Goal: Task Accomplishment & Management: Complete application form

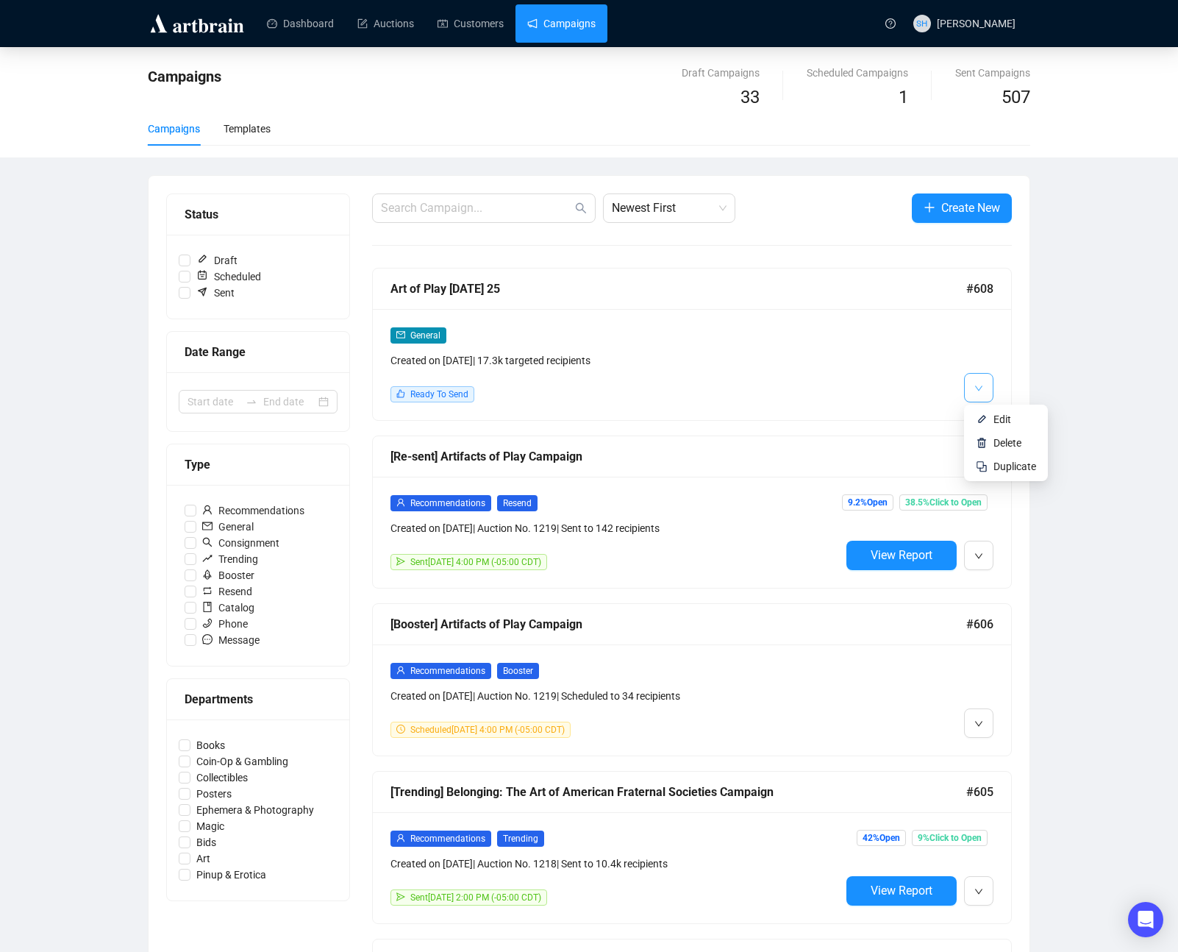
click at [975, 382] on span "button" at bounding box center [978, 387] width 9 height 18
click at [1000, 418] on span "Edit" at bounding box center [1002, 419] width 18 height 12
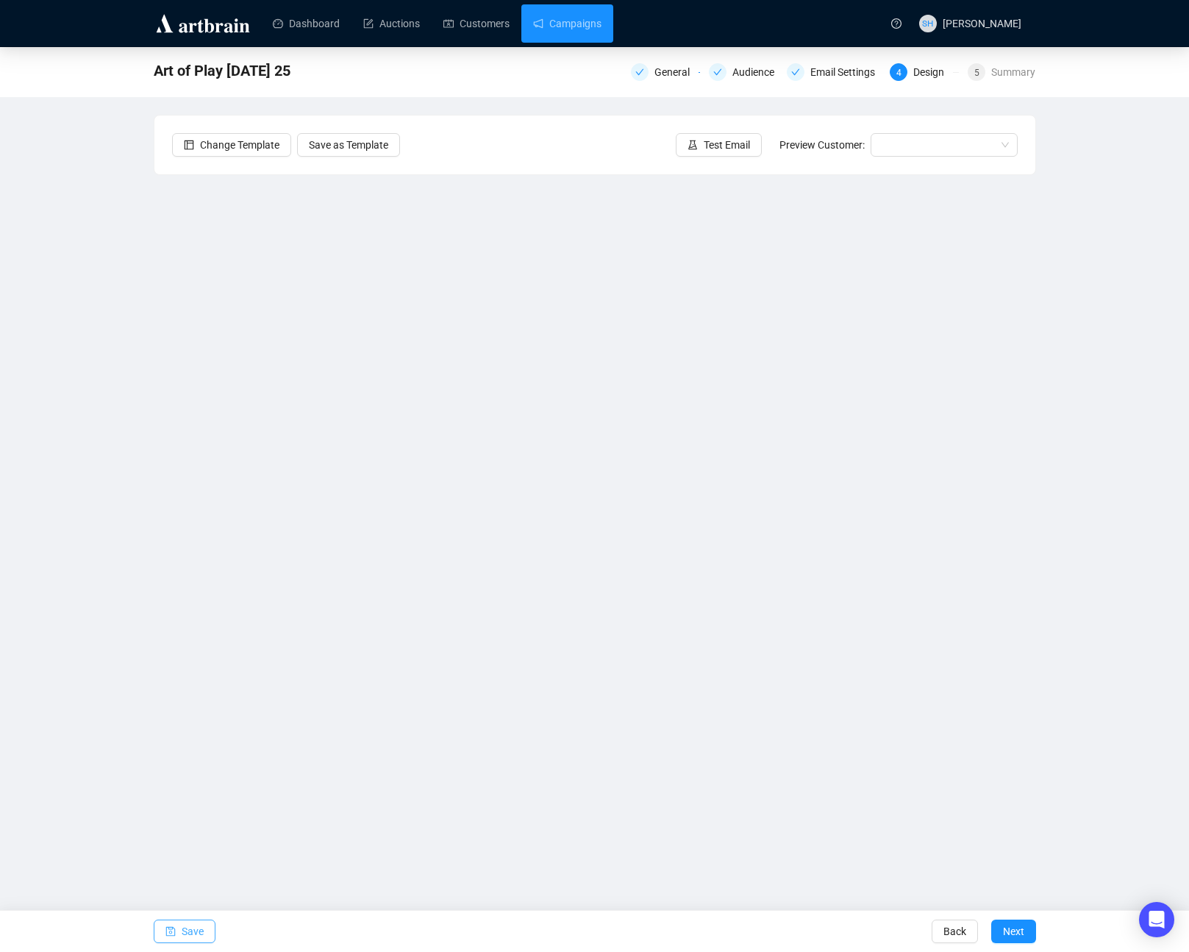
click at [186, 931] on span "Save" at bounding box center [193, 930] width 22 height 41
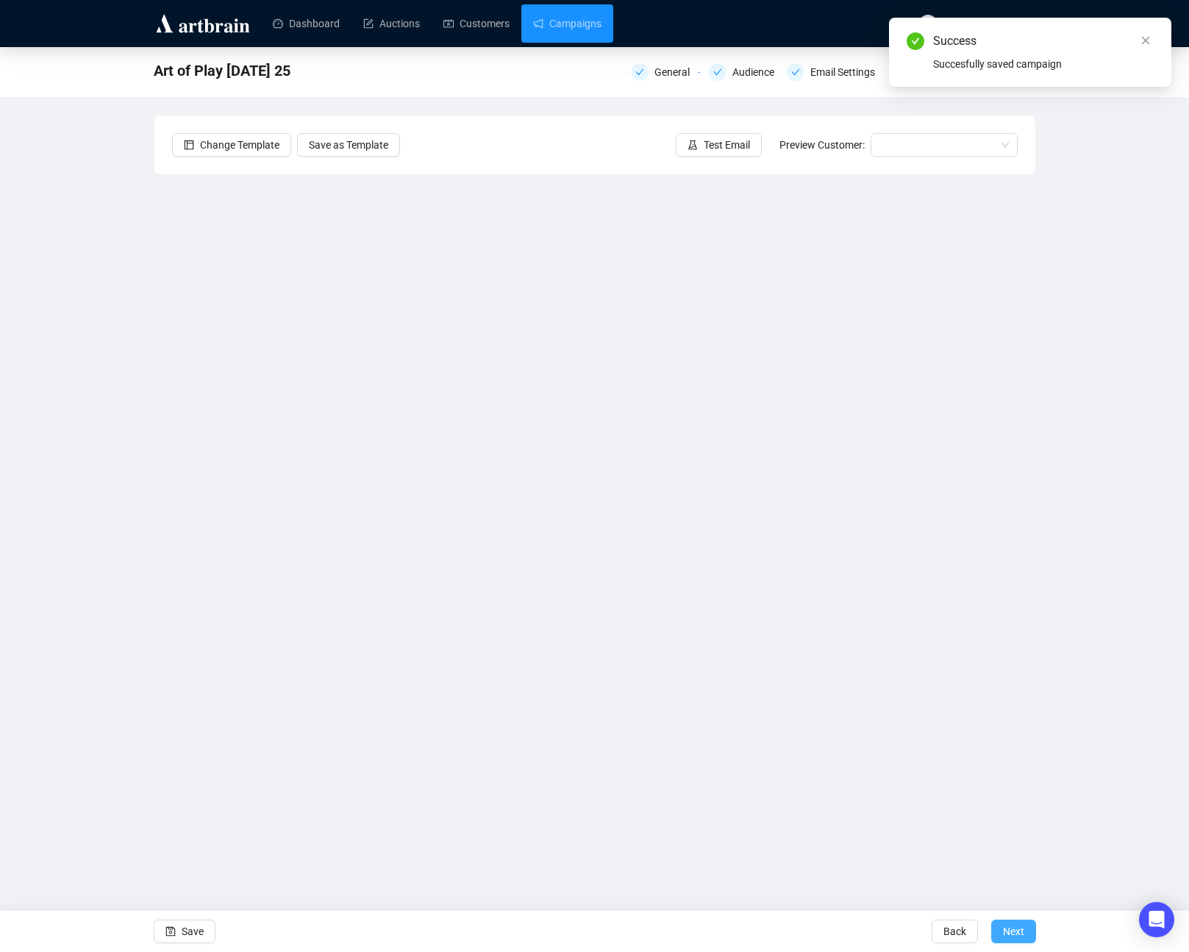
click at [1010, 932] on span "Next" at bounding box center [1013, 930] width 21 height 41
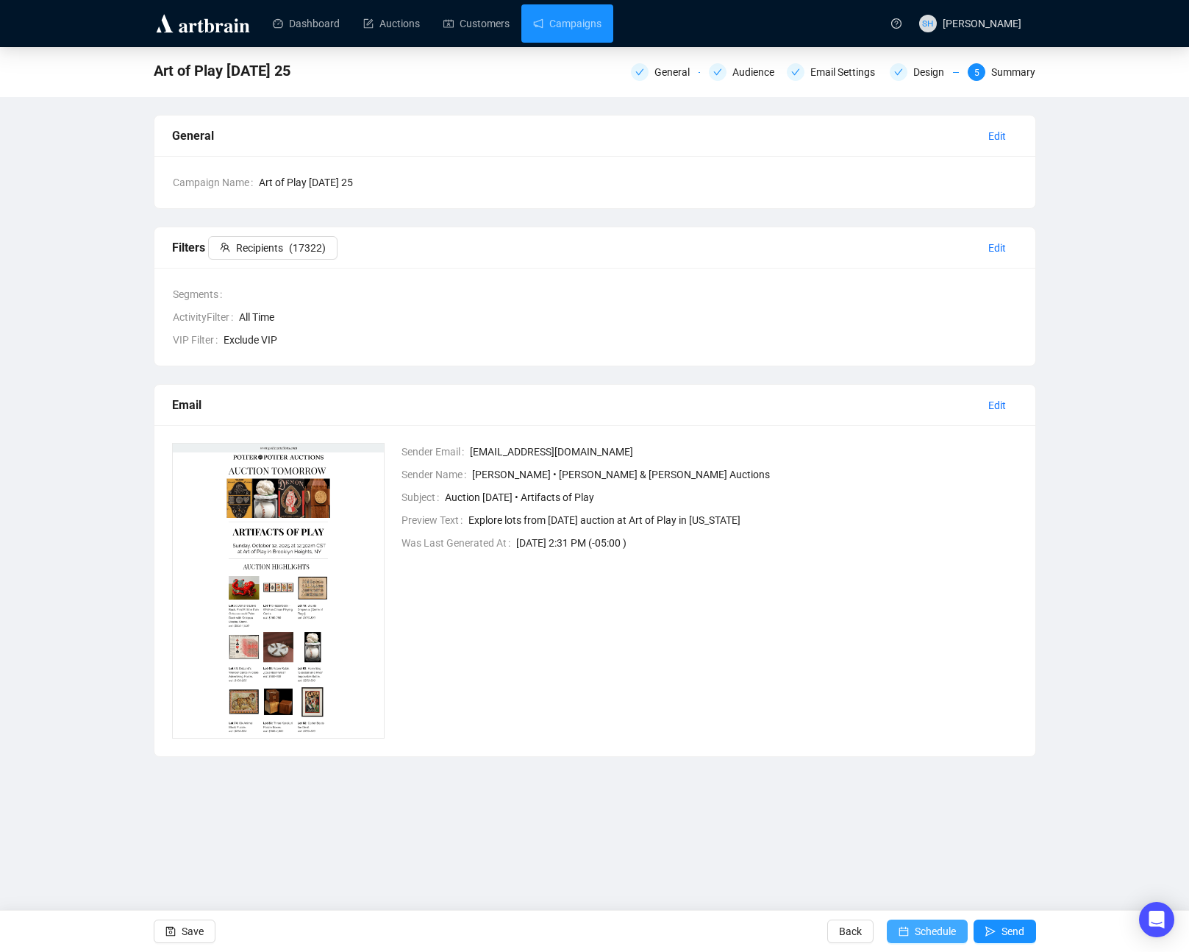
click at [915, 930] on span "Schedule" at bounding box center [935, 930] width 41 height 41
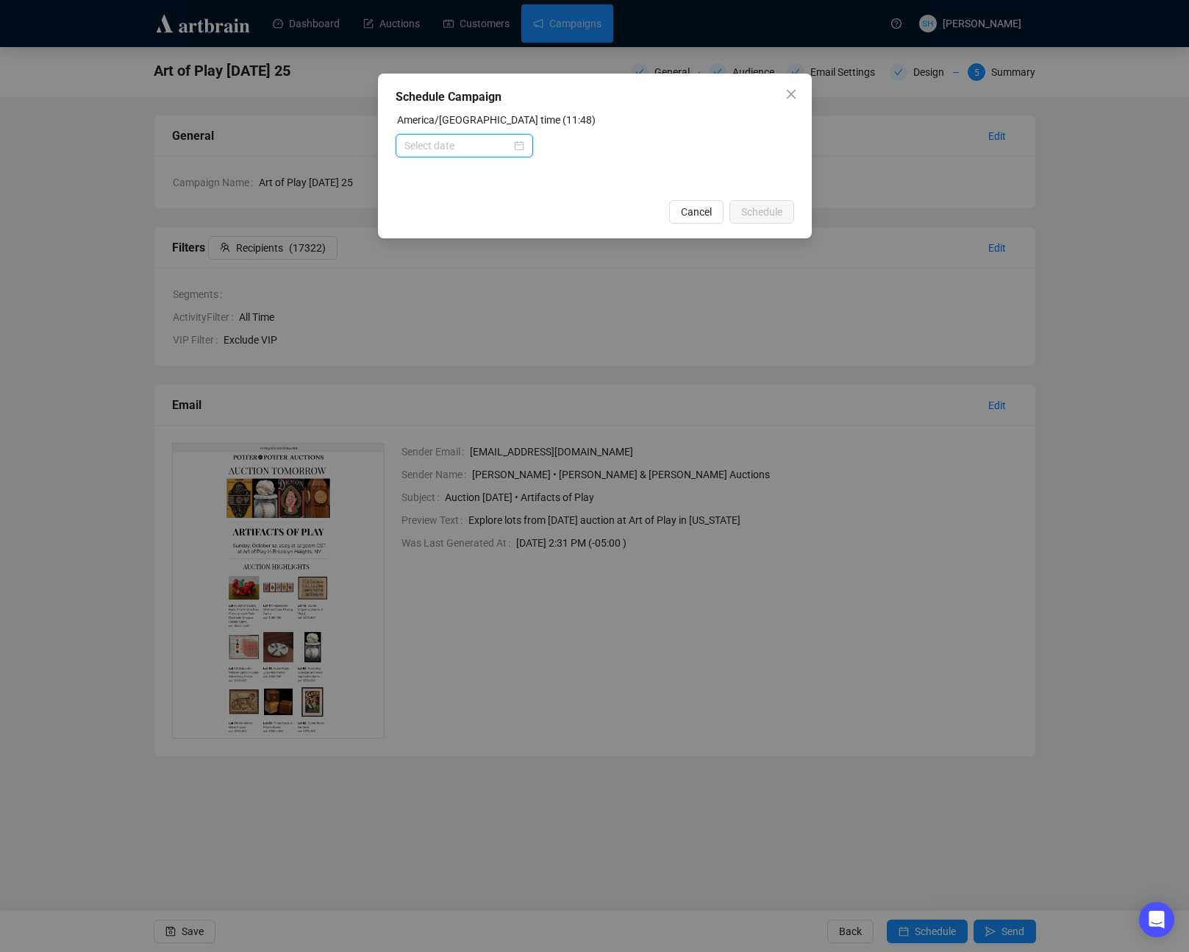
click at [416, 148] on input at bounding box center [457, 146] width 107 height 16
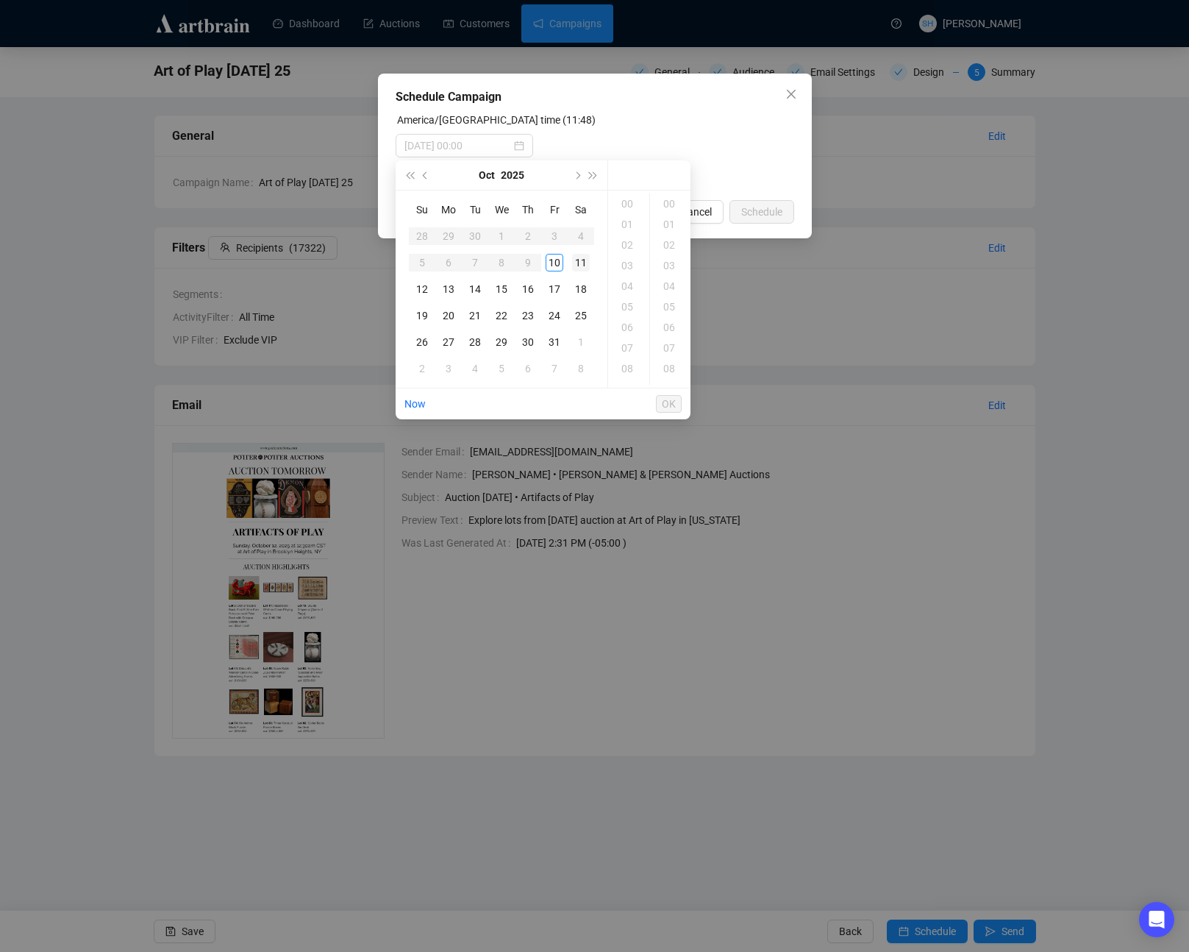
click at [579, 263] on div "11" at bounding box center [581, 263] width 18 height 18
click at [626, 353] on div "09" at bounding box center [628, 350] width 35 height 21
click at [666, 201] on div "00" at bounding box center [670, 203] width 35 height 21
type input "[DATE] 09:00"
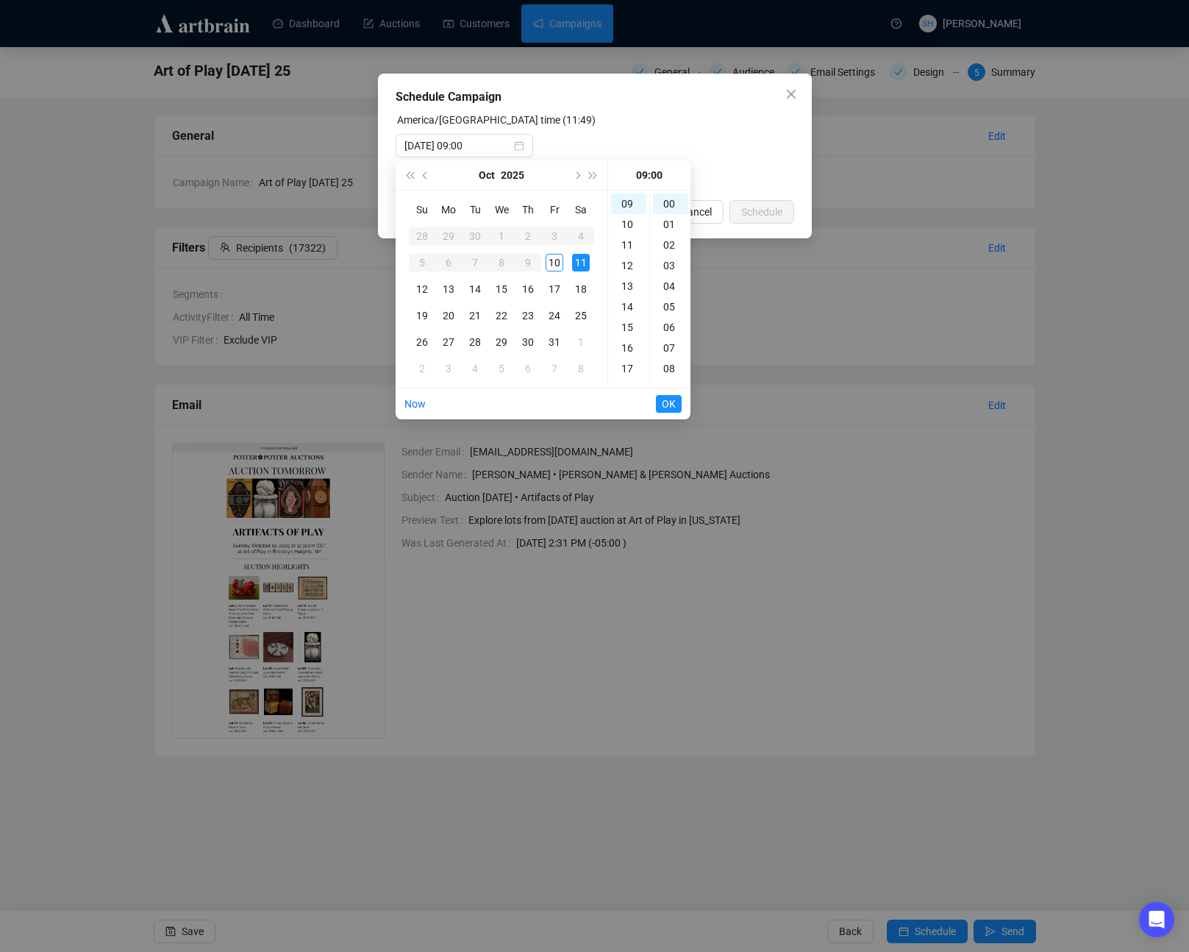
click at [665, 403] on span "OK" at bounding box center [669, 404] width 14 height 28
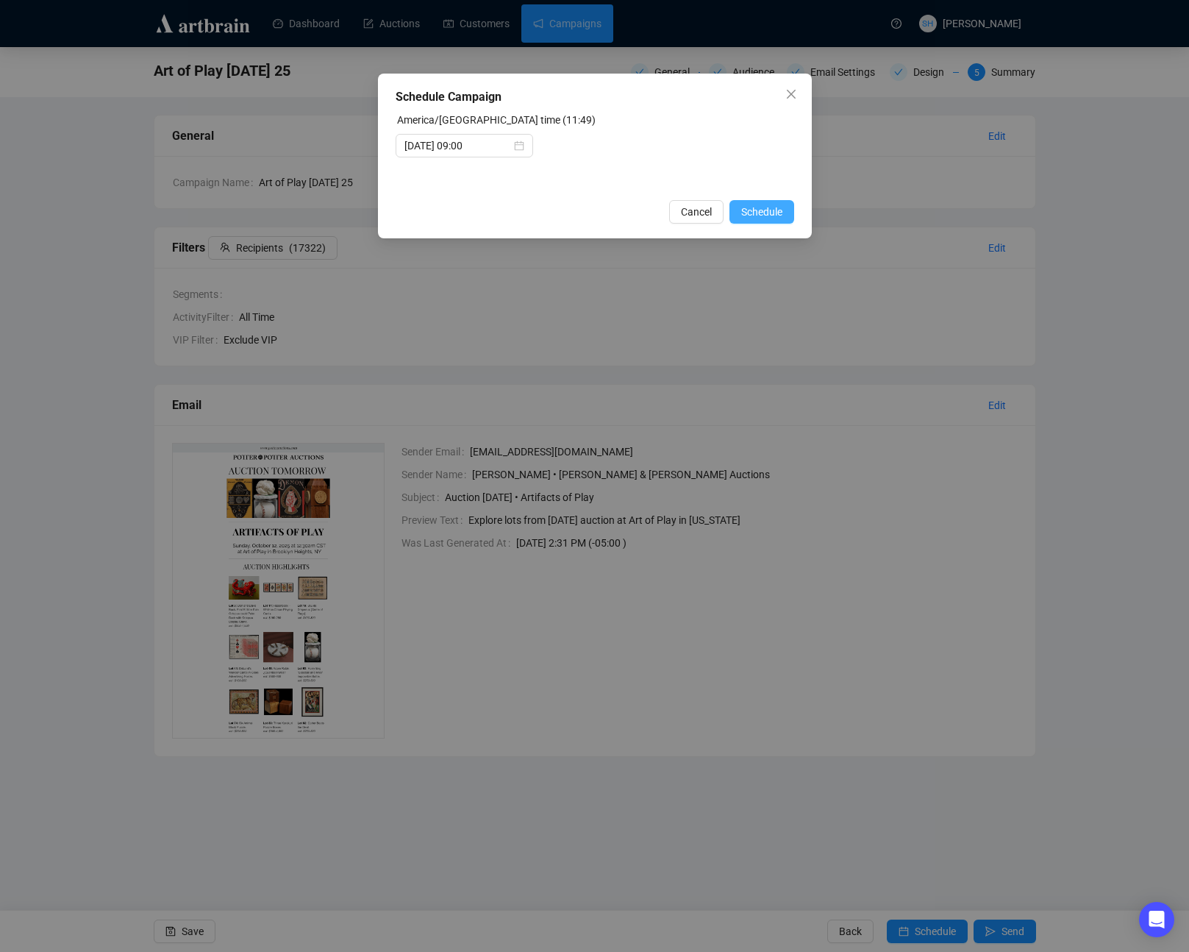
click at [763, 211] on span "Schedule" at bounding box center [761, 212] width 41 height 16
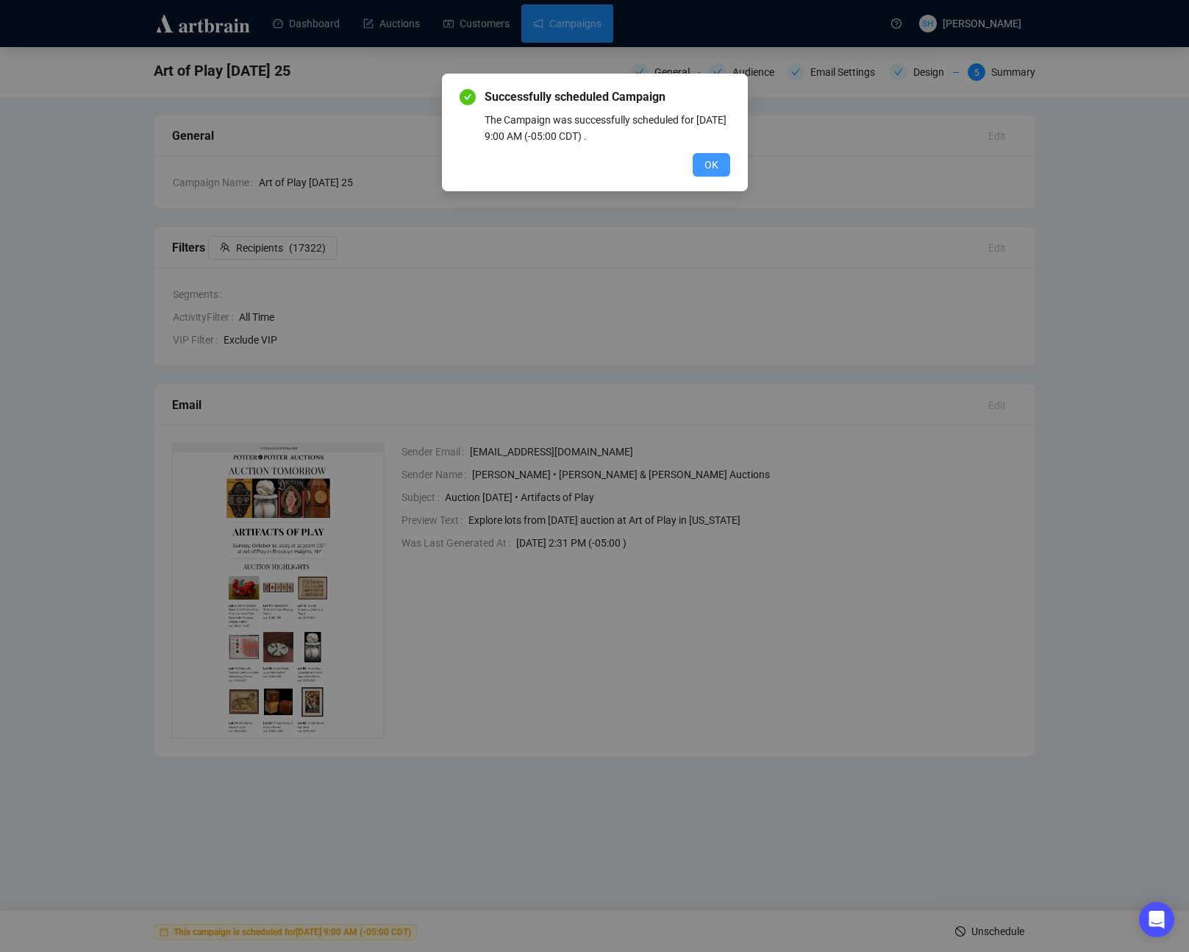
drag, startPoint x: 707, startPoint y: 163, endPoint x: 709, endPoint y: 171, distance: 8.9
click at [707, 163] on span "OK" at bounding box center [711, 165] width 14 height 16
